Goal: Book appointment/travel/reservation

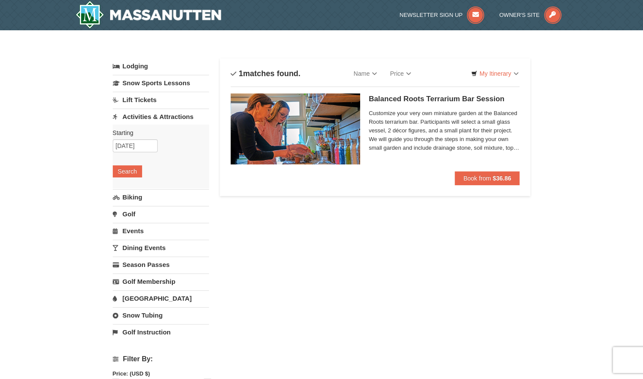
click at [145, 112] on link "Activities & Attractions" at bounding box center [161, 116] width 96 height 16
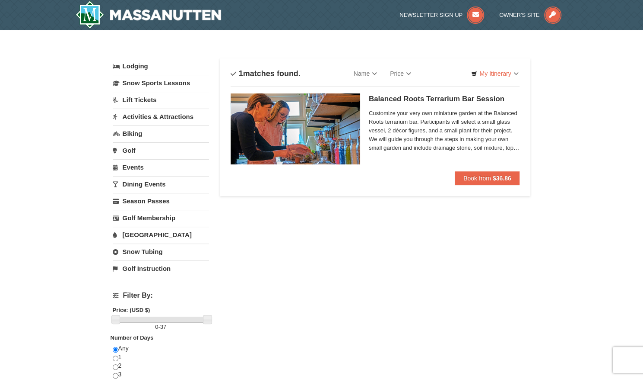
click at [145, 112] on link "Activities & Attractions" at bounding box center [161, 116] width 96 height 16
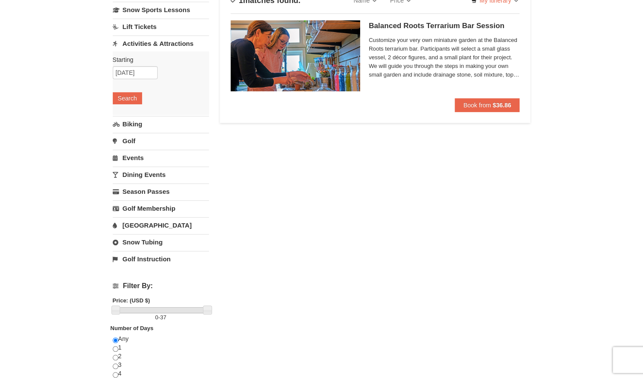
scroll to position [74, 0]
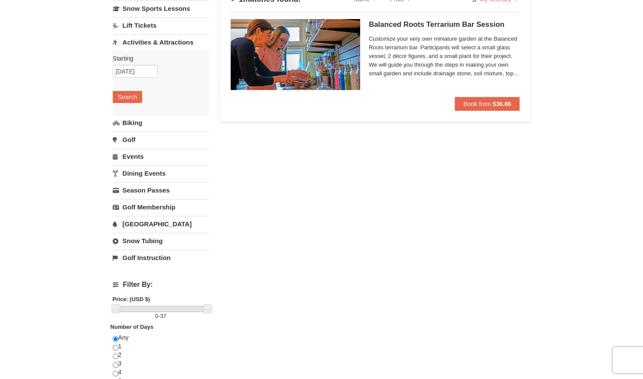
click at [141, 221] on link "[GEOGRAPHIC_DATA]" at bounding box center [161, 224] width 96 height 16
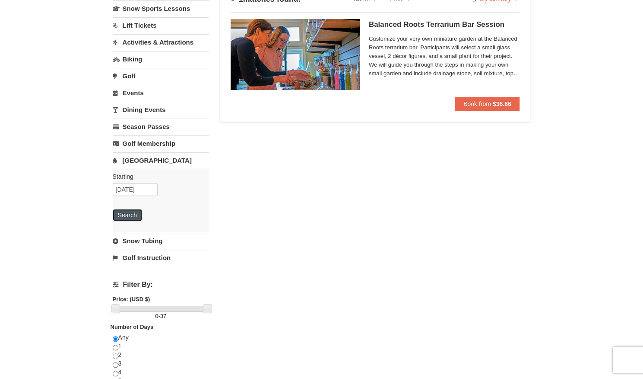
click at [129, 214] on button "Search" at bounding box center [127, 215] width 29 height 12
